Goal: Check status: Check status

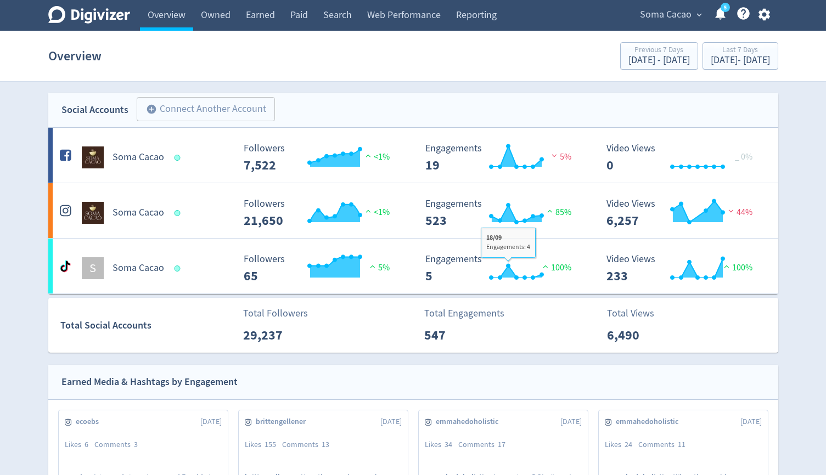
click at [660, 9] on span "Soma Cacao" at bounding box center [666, 15] width 52 height 18
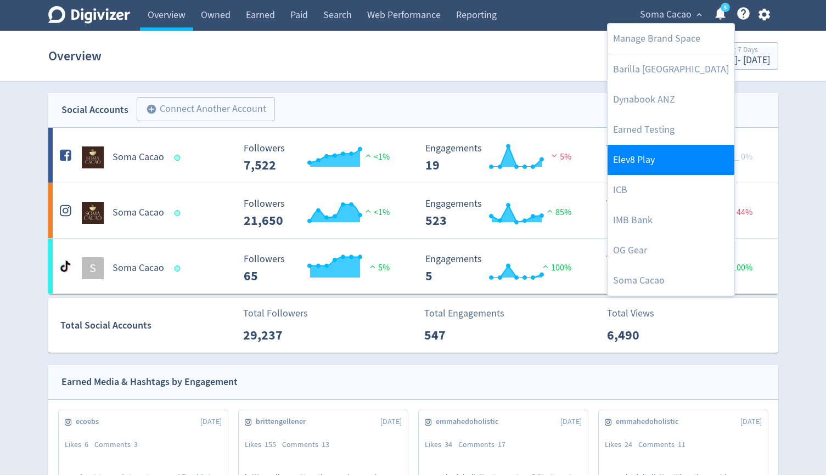
click at [651, 164] on link "Elev8 Play" at bounding box center [671, 160] width 127 height 30
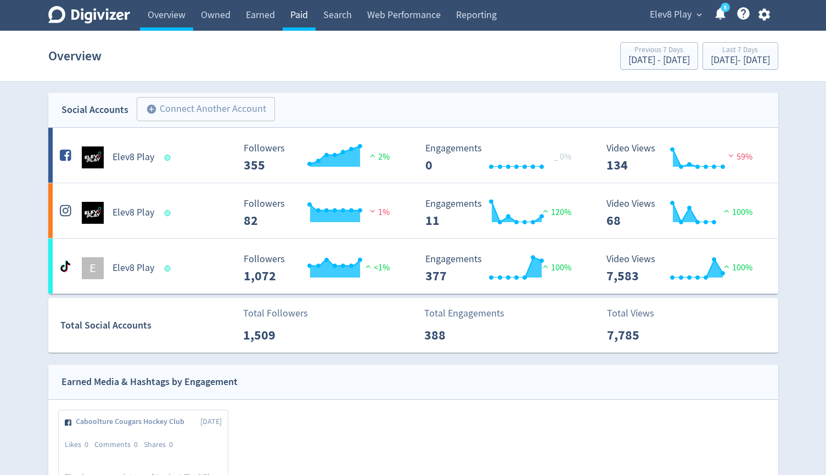
click at [311, 20] on link "Paid" at bounding box center [299, 15] width 33 height 31
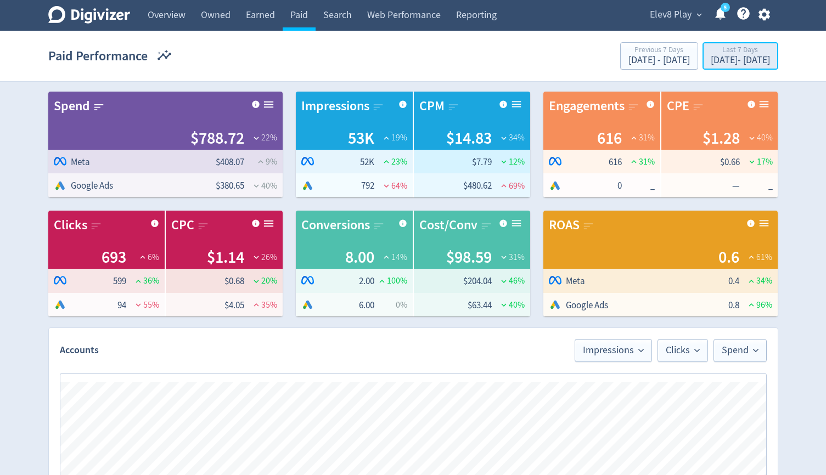
click at [711, 49] on div "Last 7 Days" at bounding box center [740, 50] width 59 height 9
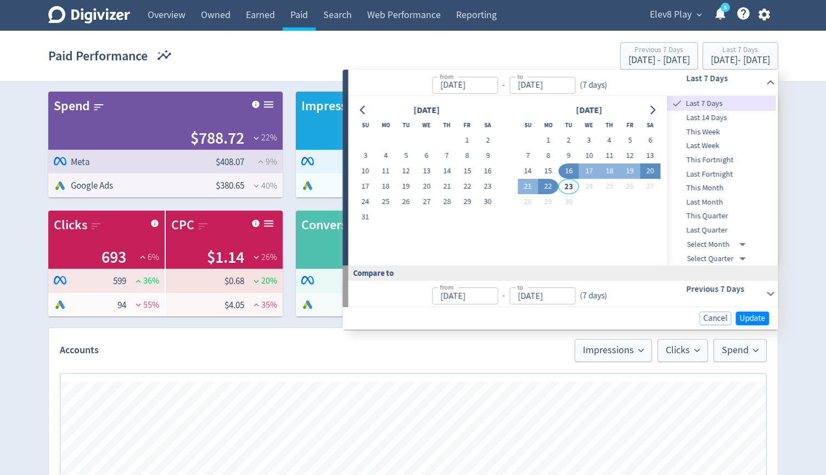
click at [648, 172] on button "20" at bounding box center [650, 171] width 20 height 15
type input "[DATE]"
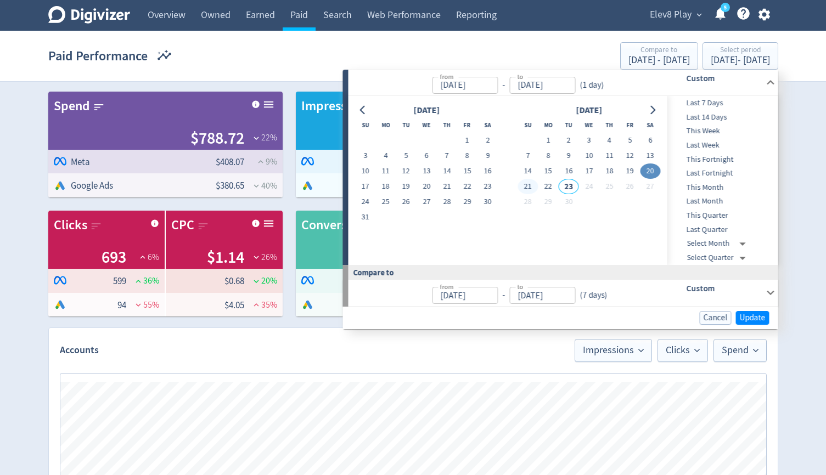
click at [526, 189] on button "21" at bounding box center [528, 186] width 20 height 15
type input "[DATE]"
click at [754, 316] on span "Update" at bounding box center [753, 318] width 26 height 8
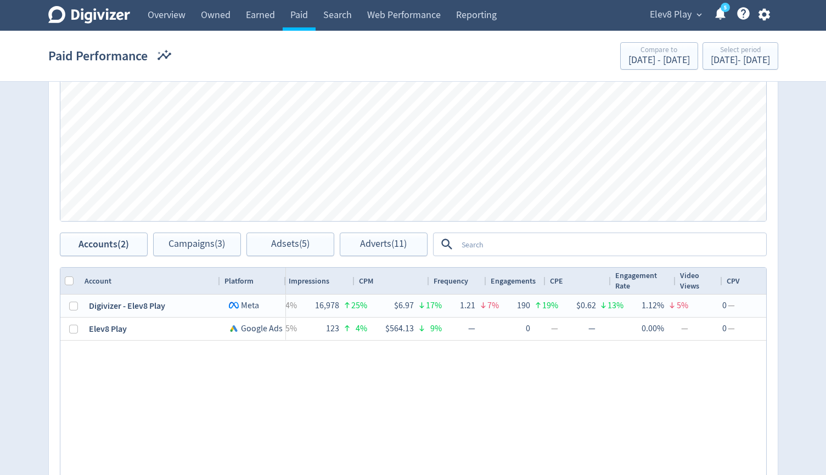
scroll to position [0, 48]
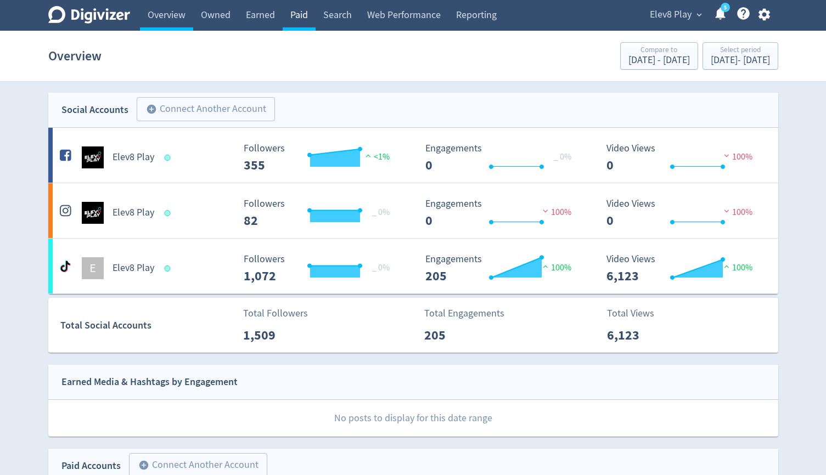
click at [295, 15] on link "Paid" at bounding box center [299, 15] width 33 height 31
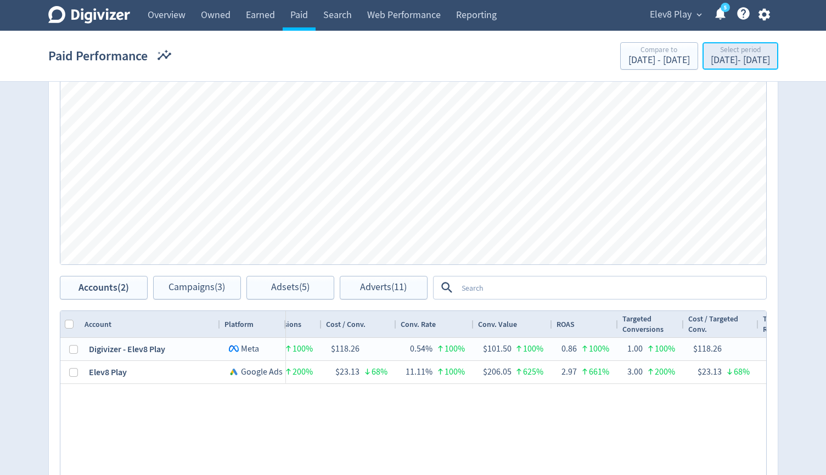
click at [738, 57] on div "[DATE] - [DATE]" at bounding box center [740, 60] width 59 height 10
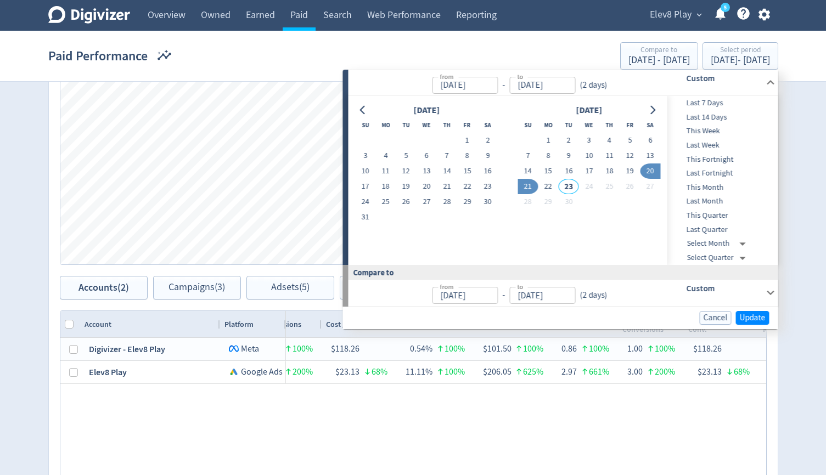
click at [558, 189] on tr "21 22 23 24 25 26 27" at bounding box center [589, 186] width 143 height 15
click at [544, 187] on button "22" at bounding box center [548, 186] width 20 height 15
type input "[DATE]"
click at [630, 175] on button "19" at bounding box center [630, 171] width 20 height 15
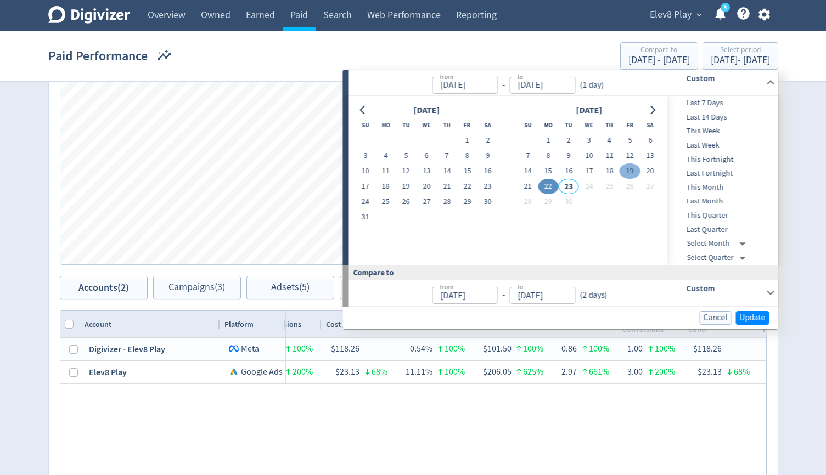
type input "[DATE]"
click at [547, 185] on button "22" at bounding box center [548, 186] width 20 height 15
type input "[DATE]"
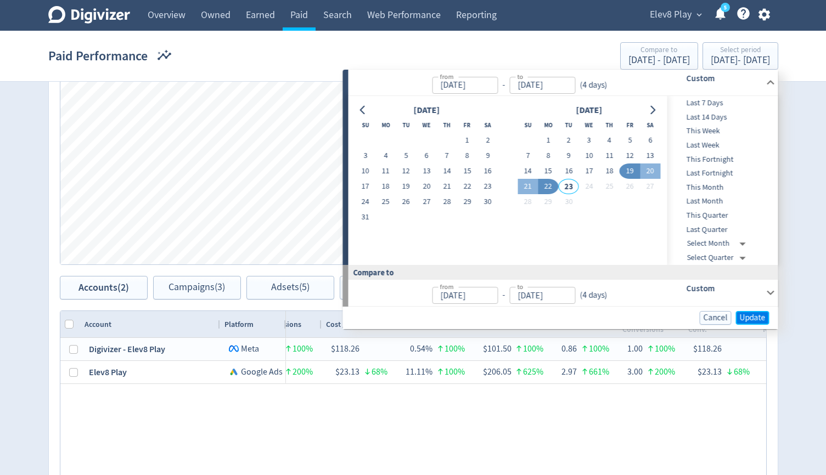
click at [759, 314] on span "Update" at bounding box center [753, 318] width 26 height 8
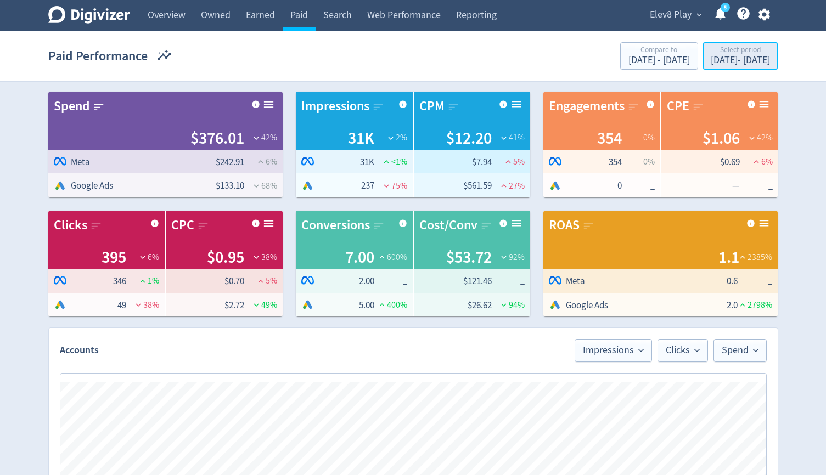
click at [711, 50] on div "Select period" at bounding box center [740, 50] width 59 height 9
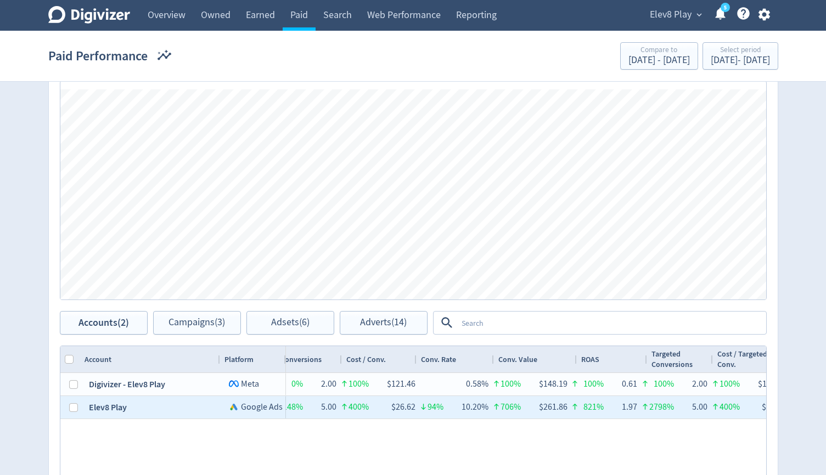
scroll to position [0, 758]
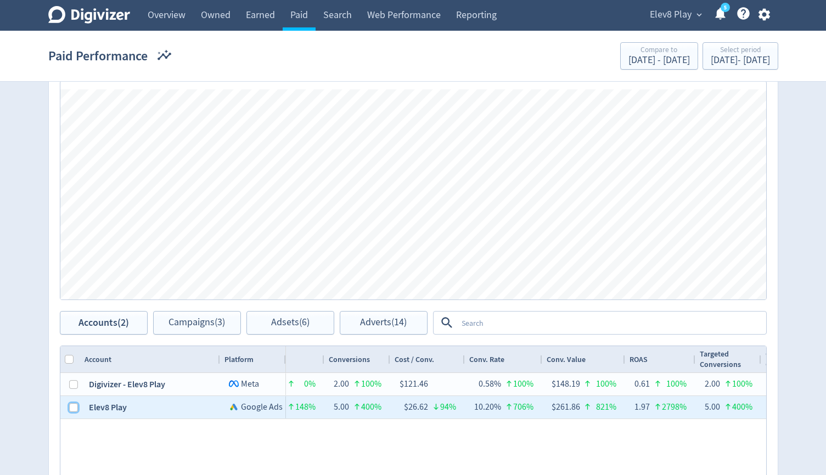
click at [69, 407] on input "Press Space to toggle row selection (unchecked)" at bounding box center [73, 407] width 9 height 9
checkbox input "true"
checkbox input "false"
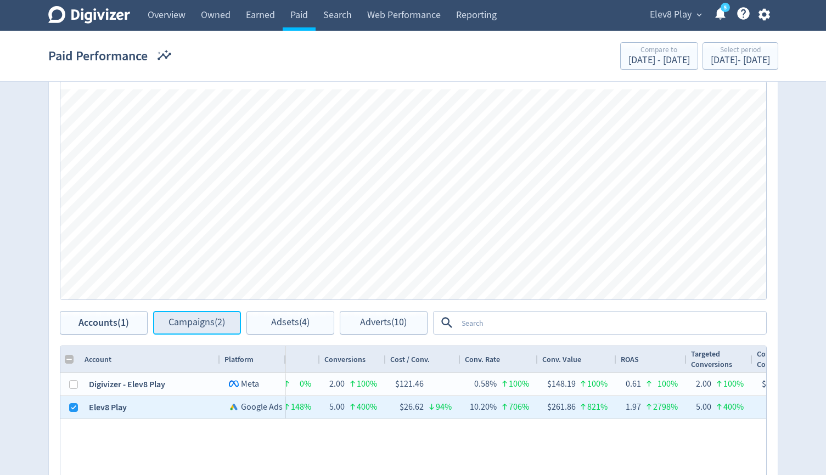
click at [183, 327] on span "Campaigns (2)" at bounding box center [196, 323] width 57 height 10
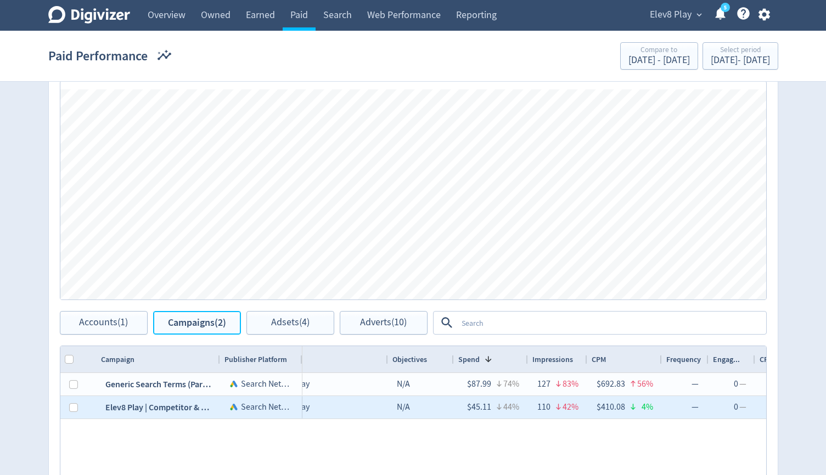
scroll to position [0, 39]
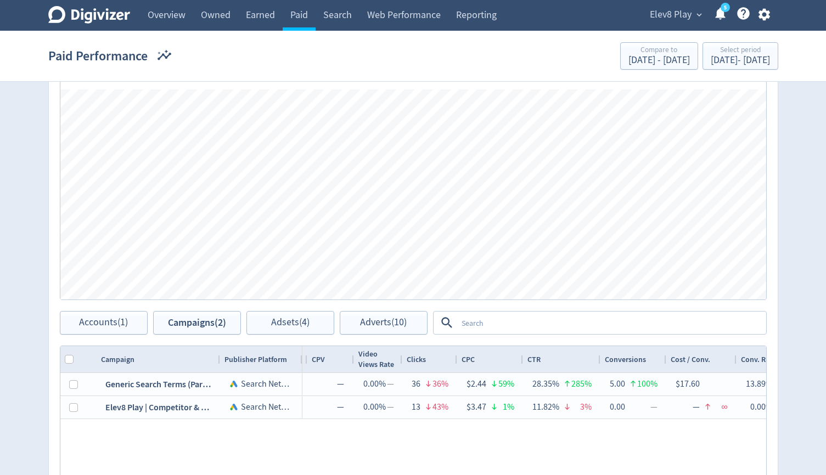
click at [220, 355] on div "Publisher Platform" at bounding box center [261, 359] width 82 height 26
drag, startPoint x: 215, startPoint y: 356, endPoint x: 258, endPoint y: 356, distance: 42.8
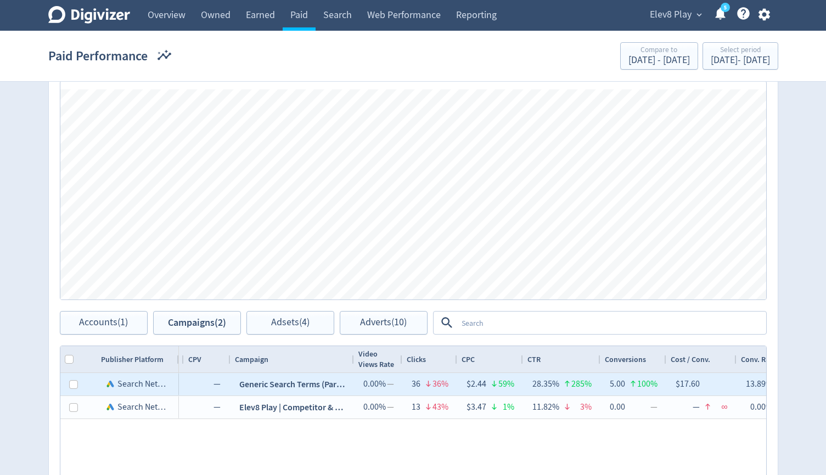
click at [284, 384] on div "Generic Search Terms (Party & General)" at bounding box center [291, 384] width 123 height 23
click at [73, 386] on input "Press Space to toggle row selection (unchecked)" at bounding box center [73, 384] width 9 height 9
checkbox input "true"
checkbox input "false"
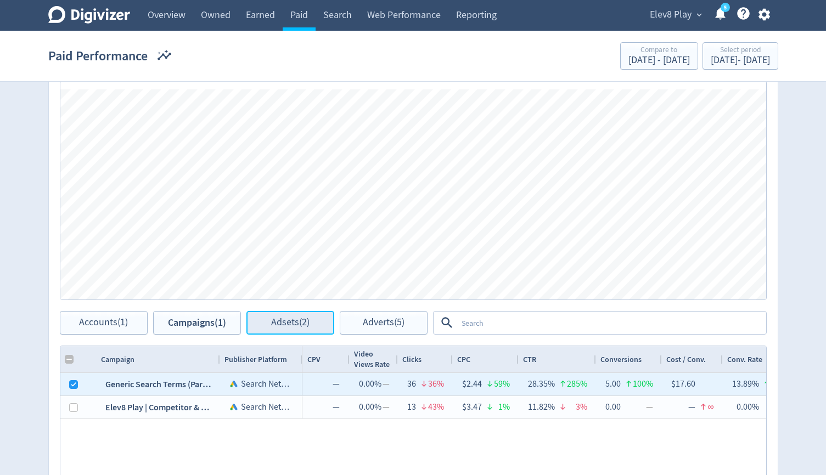
click at [297, 327] on span "Adsets (2)" at bounding box center [290, 323] width 38 height 10
